Goal: Complete application form: Complete application form

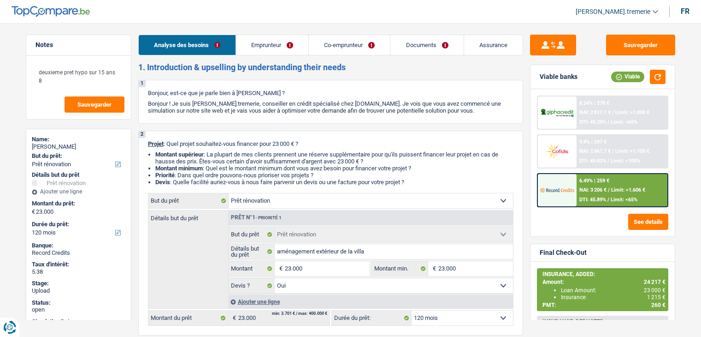
select select "renovation"
select select "120"
select select "renovation"
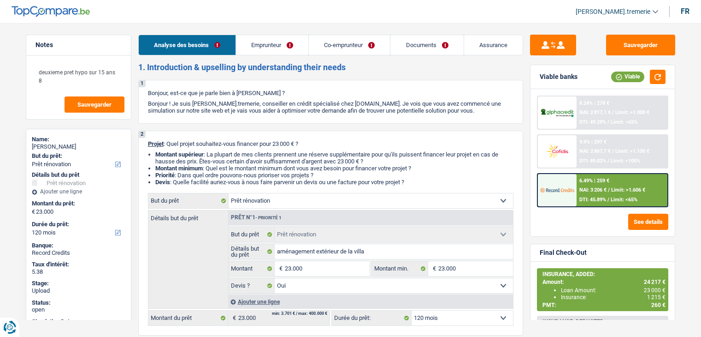
select select "yes"
select select "120"
select select "publicEmployee"
select select "netSalary"
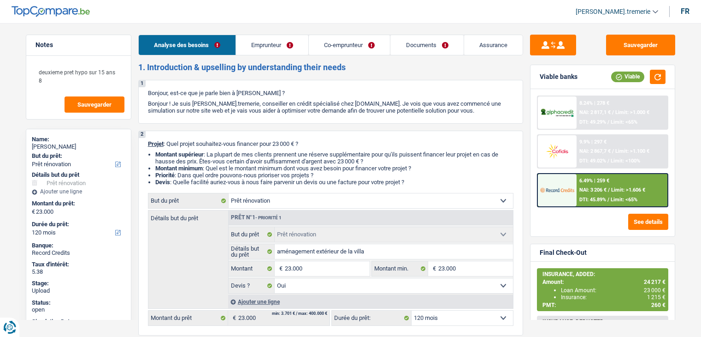
select select "mealVouchers"
select select "familyAllowances"
select select "netSalary"
select select "familyAllowances"
select select "mealVouchers"
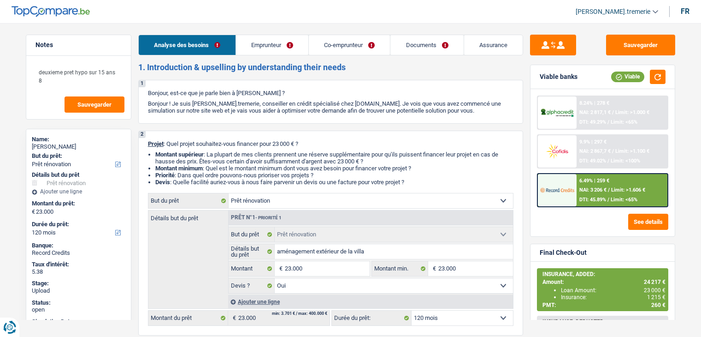
select select "ownerWithMortgage"
select select "mortgage"
select select "300"
select select "mortgage"
select select "300"
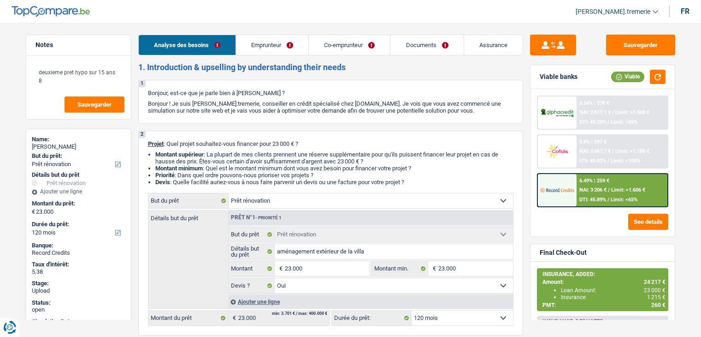
select select "renovationLoan"
select select "120"
select select "renovation"
select select "yes"
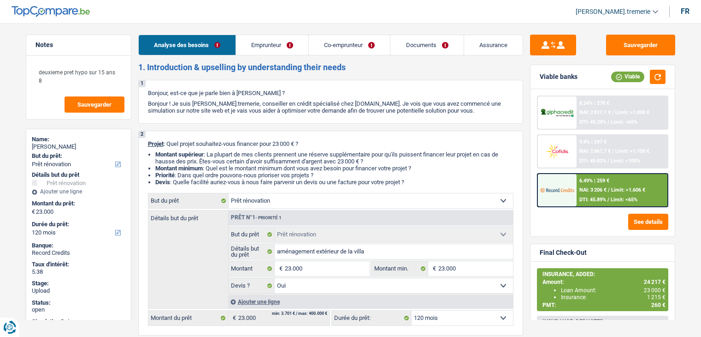
select select "120"
select select "renovation"
select select "120"
select select "renovation"
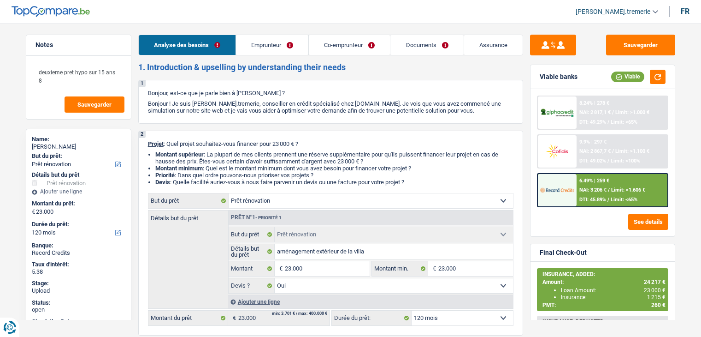
select select "renovation"
select select "yes"
select select "120"
select select "publicEmployee"
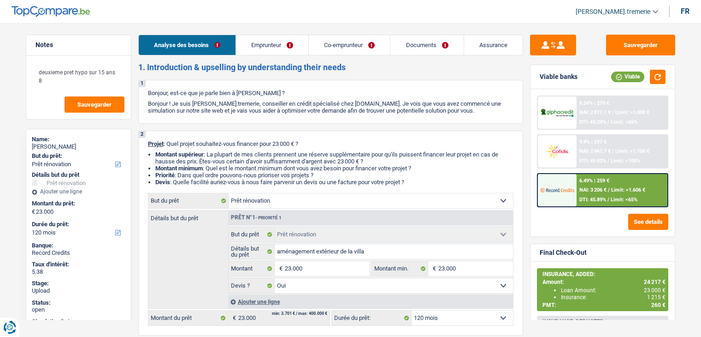
select select "netSalary"
select select "mealVouchers"
select select "familyAllowances"
select select "netSalary"
select select "familyAllowances"
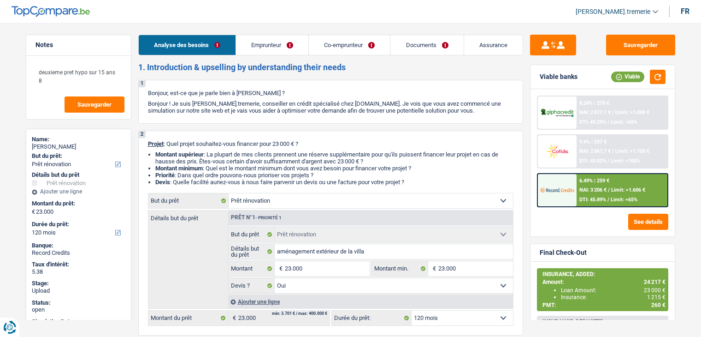
select select "mealVouchers"
select select "ownerWithMortgage"
select select "mortgage"
select select "300"
select select "mortgage"
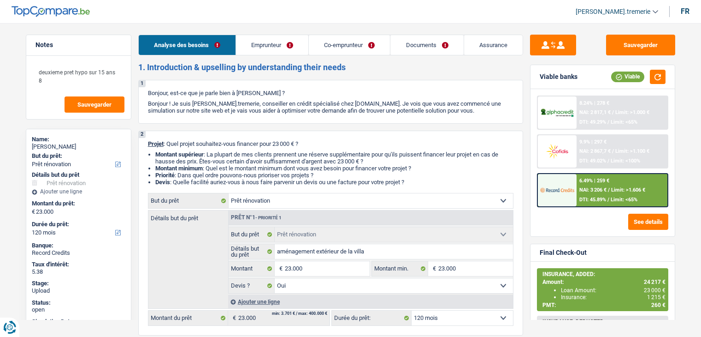
select select "300"
select select "renovationLoan"
select select "120"
select select "renovation"
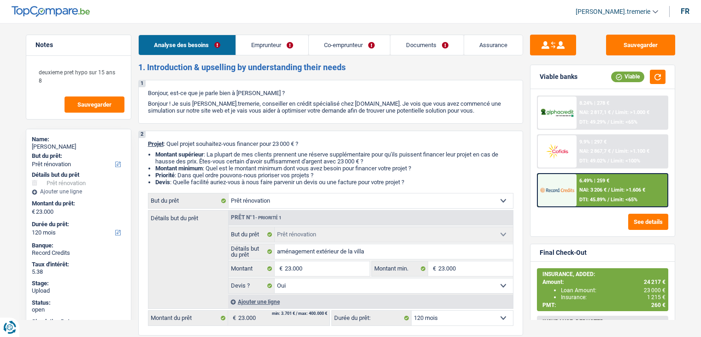
select select "yes"
select select "120"
click at [297, 47] on link "Emprunteur" at bounding box center [272, 45] width 72 height 20
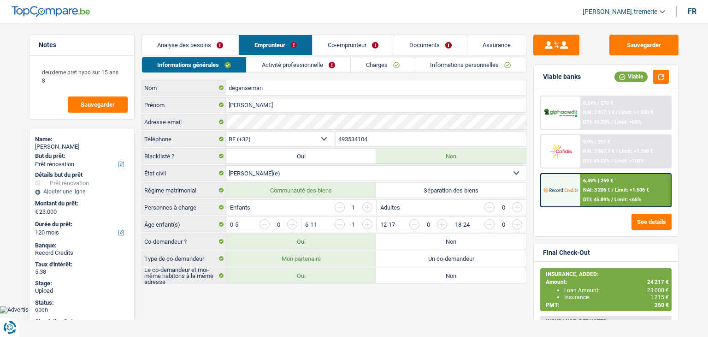
click at [439, 65] on link "Informations personnelles" at bounding box center [470, 64] width 111 height 15
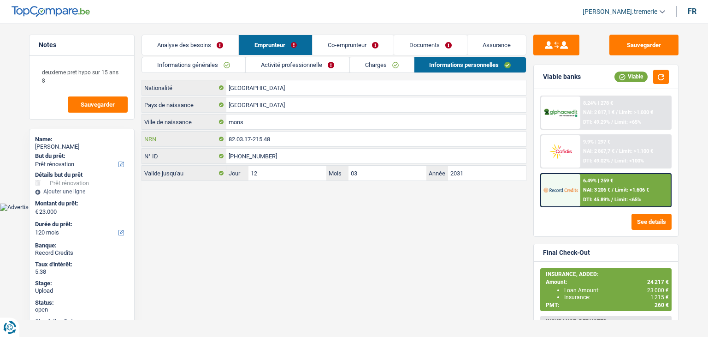
drag, startPoint x: 278, startPoint y: 140, endPoint x: 196, endPoint y: 131, distance: 83.0
click at [196, 131] on div "82.03.17-215.48 NRN" at bounding box center [334, 138] width 384 height 15
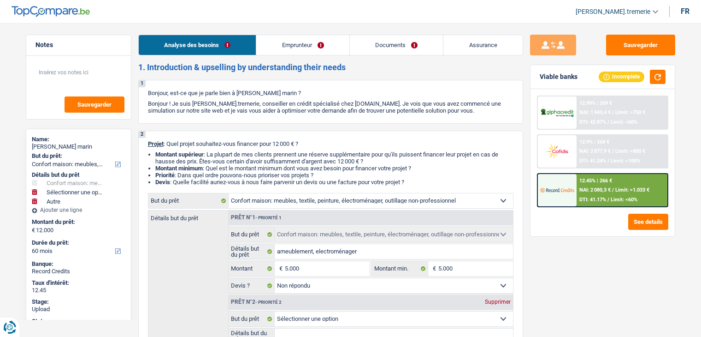
select select "household"
select select "other"
select select "60"
select select "household"
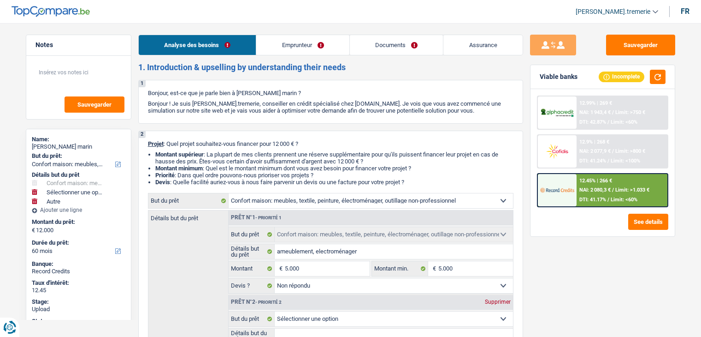
select select "household"
select select "not_answered"
select select "other"
select select "60"
select select "publicEmployee"
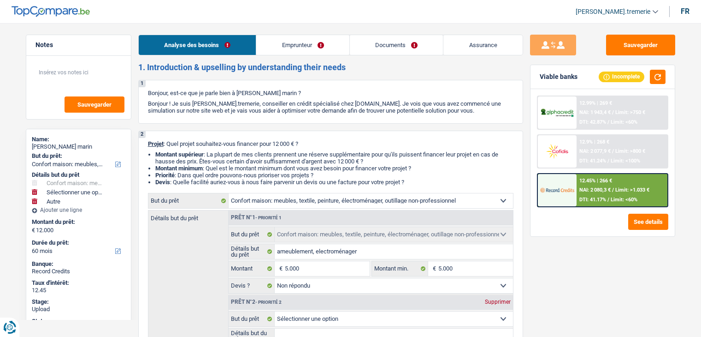
select select "netSalary"
select select "mealVouchers"
select select "rents"
select select "household"
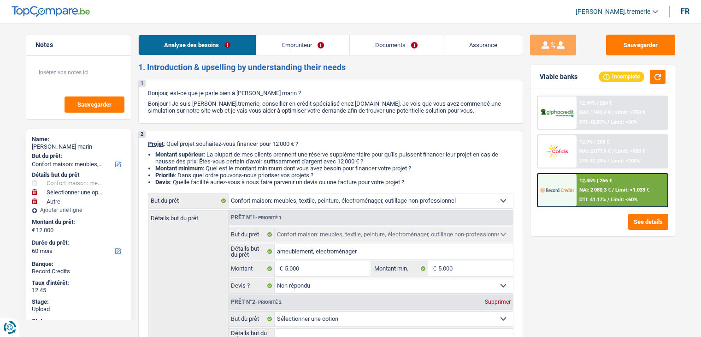
select select "not_answered"
select select "other"
select select "60"
select select "publicEmployee"
select select "netSalary"
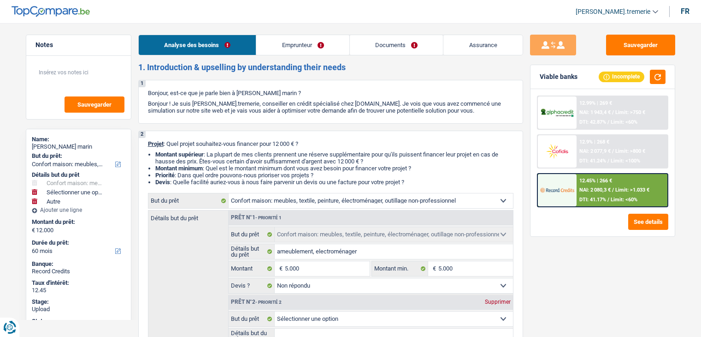
select select "mealVouchers"
select select "BE"
select select "bigCompanies"
click at [319, 49] on link "Emprunteur" at bounding box center [302, 45] width 93 height 20
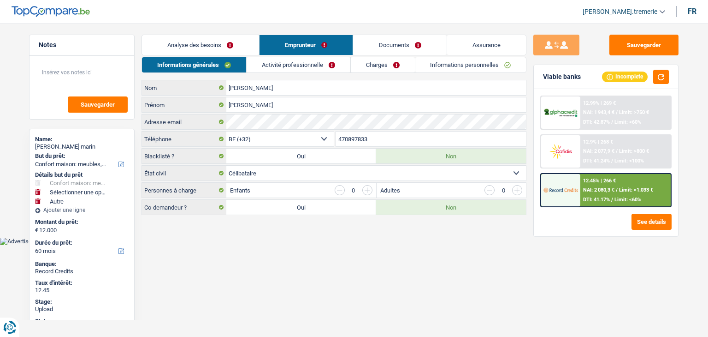
click at [325, 70] on link "Activité professionnelle" at bounding box center [299, 64] width 104 height 15
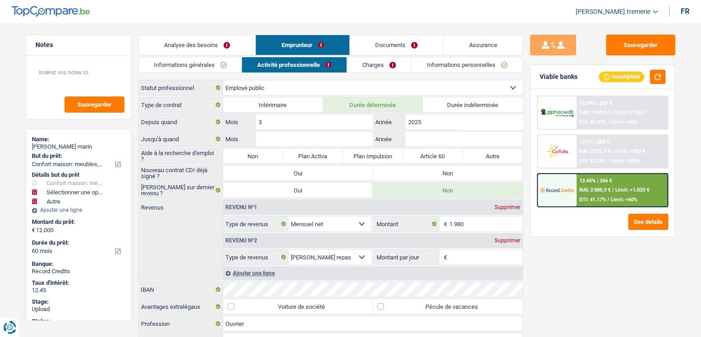
click at [387, 65] on link "Charges" at bounding box center [379, 64] width 64 height 15
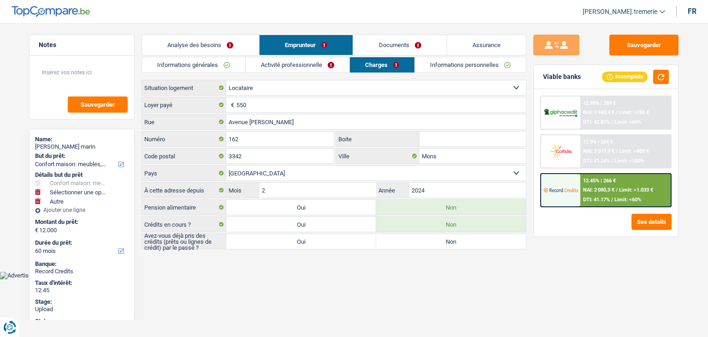
click at [449, 59] on link "Informations personnelles" at bounding box center [470, 64] width 111 height 15
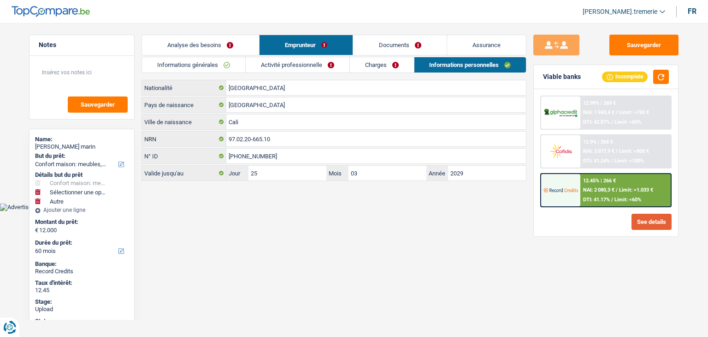
click at [665, 217] on button "See details" at bounding box center [652, 221] width 40 height 16
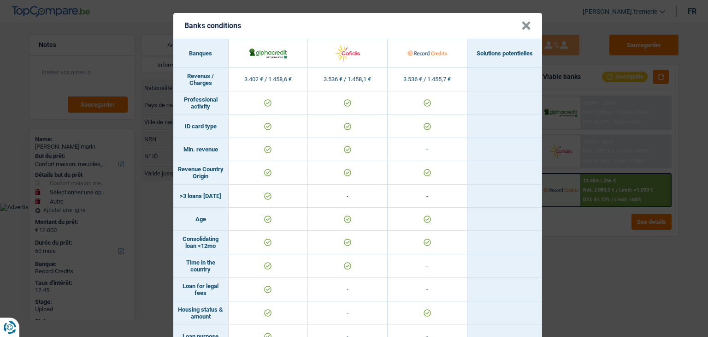
click at [523, 24] on button "×" at bounding box center [526, 25] width 10 height 9
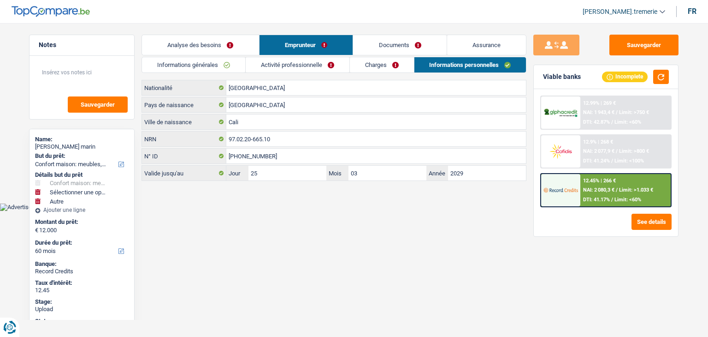
click at [367, 68] on link "Charges" at bounding box center [382, 64] width 64 height 15
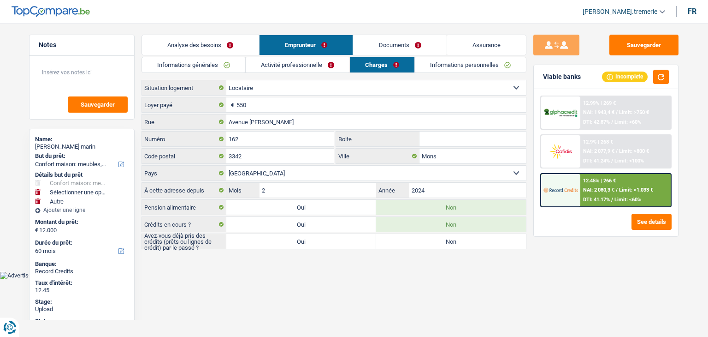
click at [318, 60] on link "Activité professionnelle" at bounding box center [298, 64] width 104 height 15
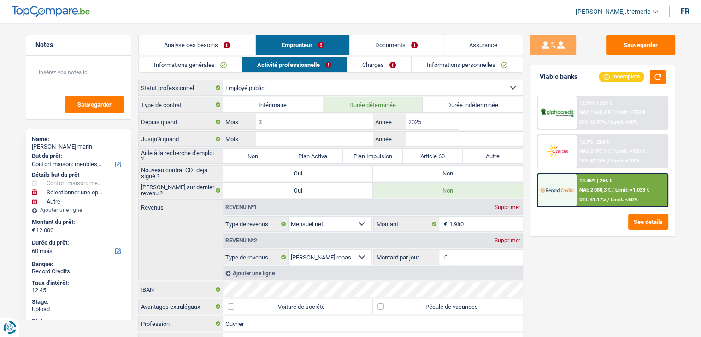
click at [468, 69] on link "Informations personnelles" at bounding box center [467, 64] width 111 height 15
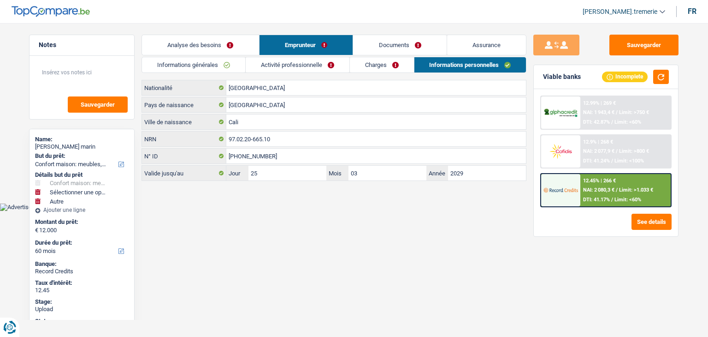
click at [416, 41] on link "Documents" at bounding box center [400, 45] width 94 height 20
